Goal: Browse casually: Explore the website without a specific task or goal

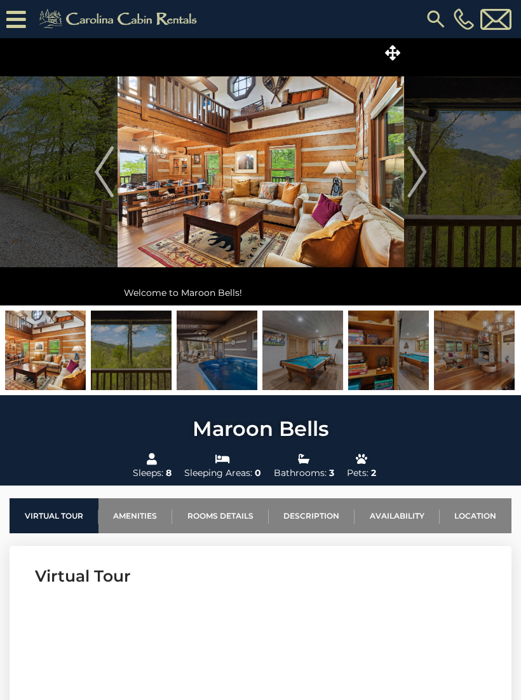
click at [425, 165] on img "Next" at bounding box center [417, 171] width 19 height 51
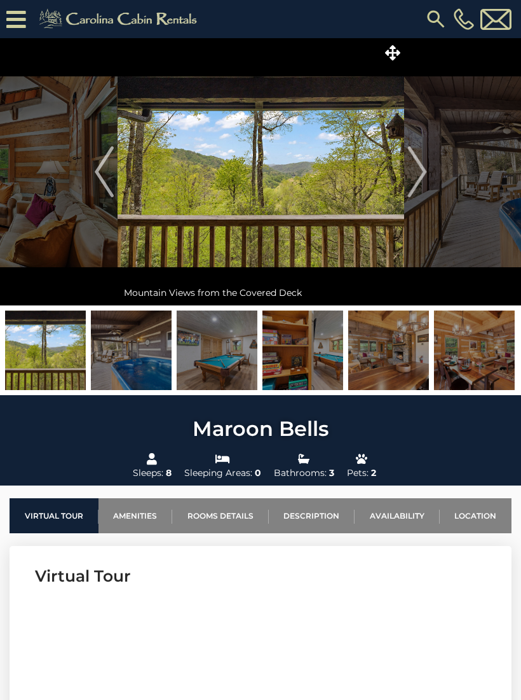
click at [427, 178] on img "Next" at bounding box center [417, 171] width 19 height 51
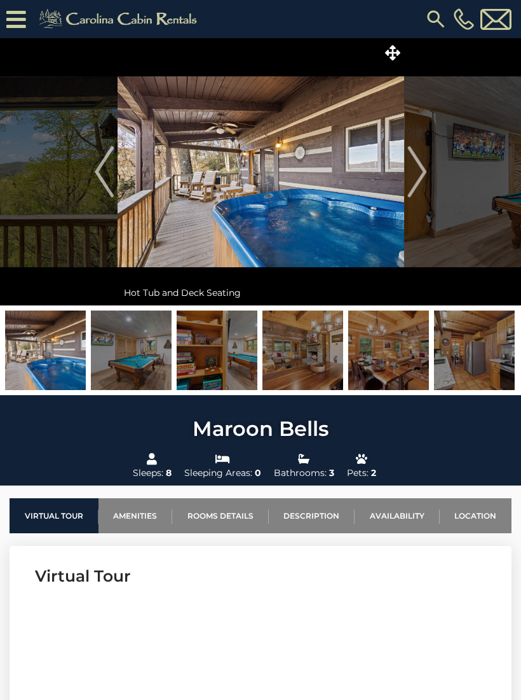
click at [423, 184] on img "Next" at bounding box center [417, 171] width 19 height 51
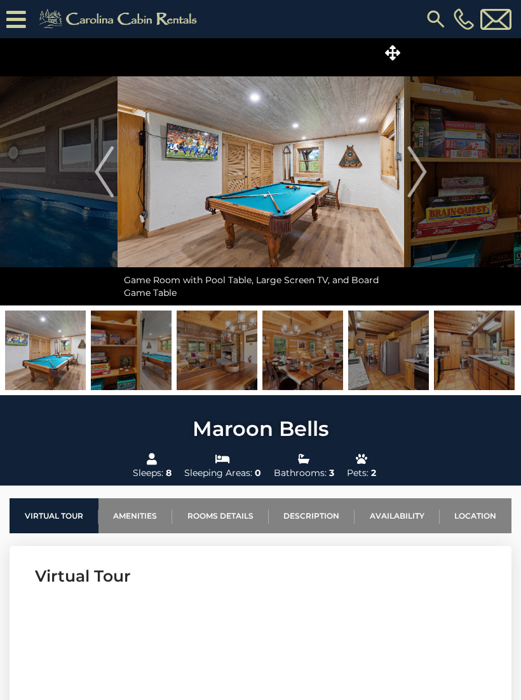
click at [420, 178] on img "Next" at bounding box center [417, 171] width 19 height 51
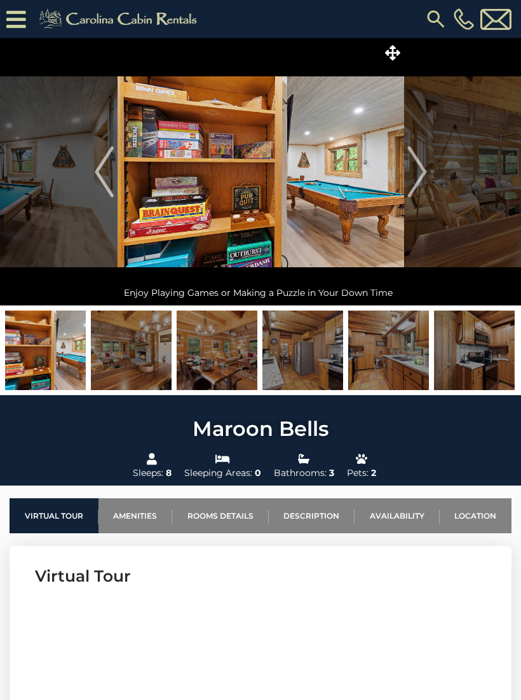
click at [420, 181] on img "Next" at bounding box center [417, 171] width 19 height 51
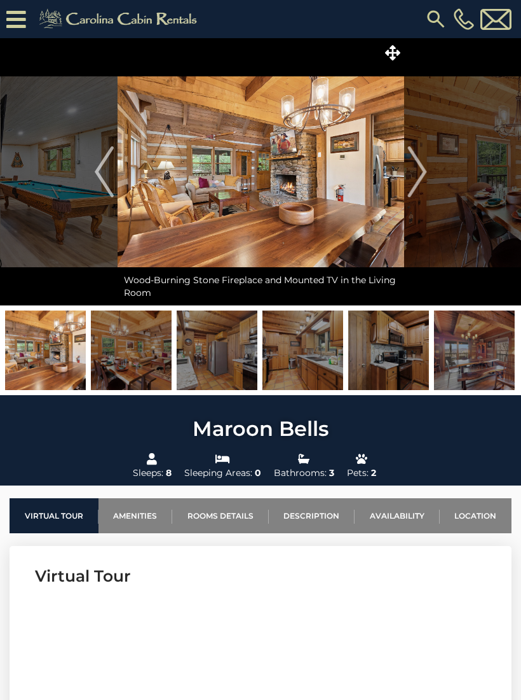
click at [427, 172] on img "Next" at bounding box center [417, 171] width 19 height 51
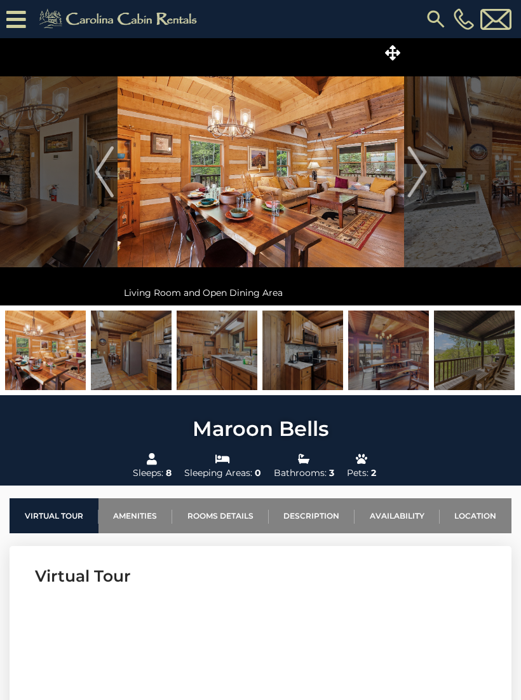
click at [420, 172] on img "Next" at bounding box center [417, 171] width 19 height 51
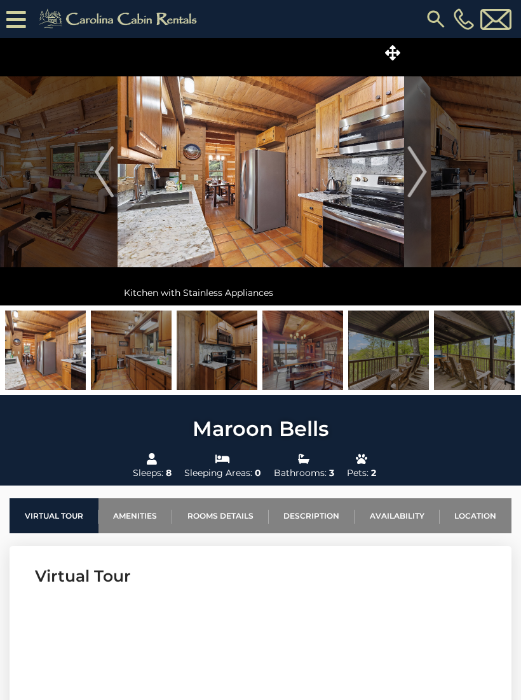
click at [424, 171] on img "Next" at bounding box center [417, 171] width 19 height 51
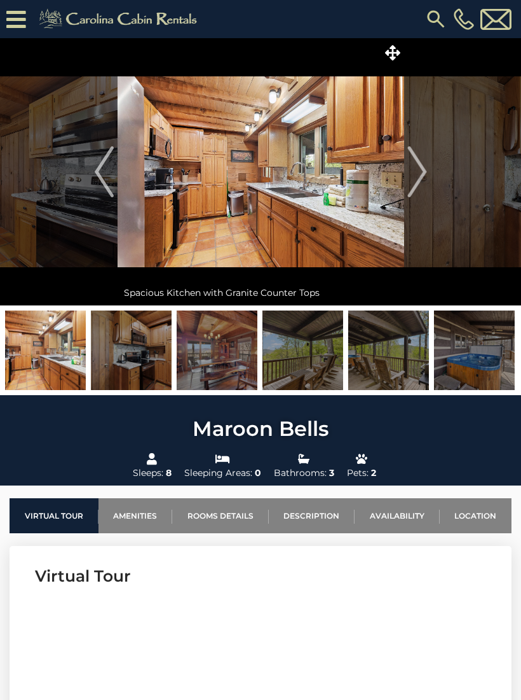
click at [425, 165] on img "Next" at bounding box center [417, 171] width 19 height 51
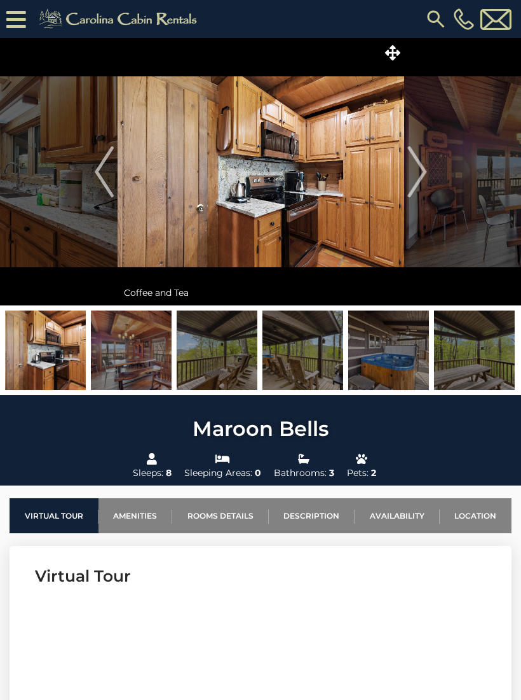
click at [415, 172] on img "Next" at bounding box center [417, 171] width 19 height 51
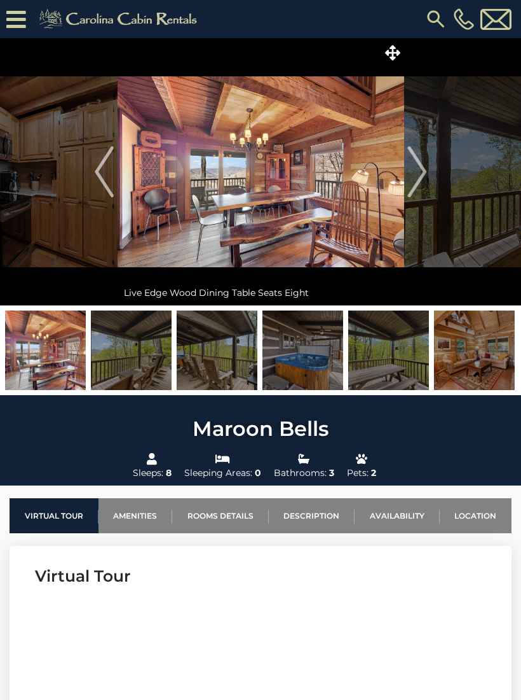
click at [429, 165] on button "Next" at bounding box center [417, 171] width 26 height 267
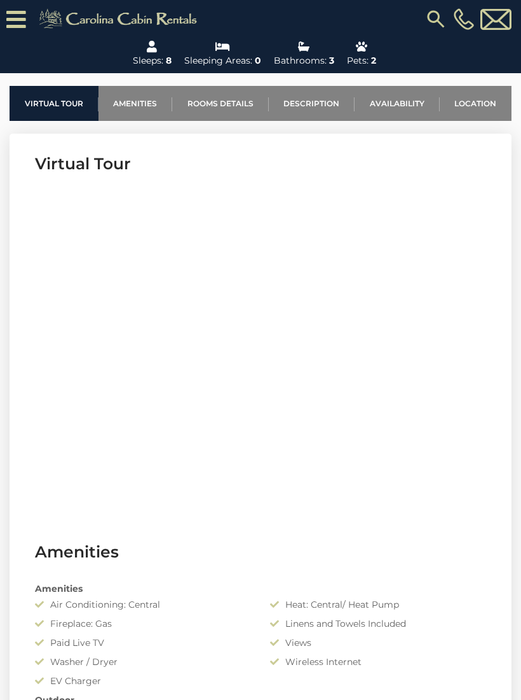
scroll to position [438, 0]
